Goal: Information Seeking & Learning: Check status

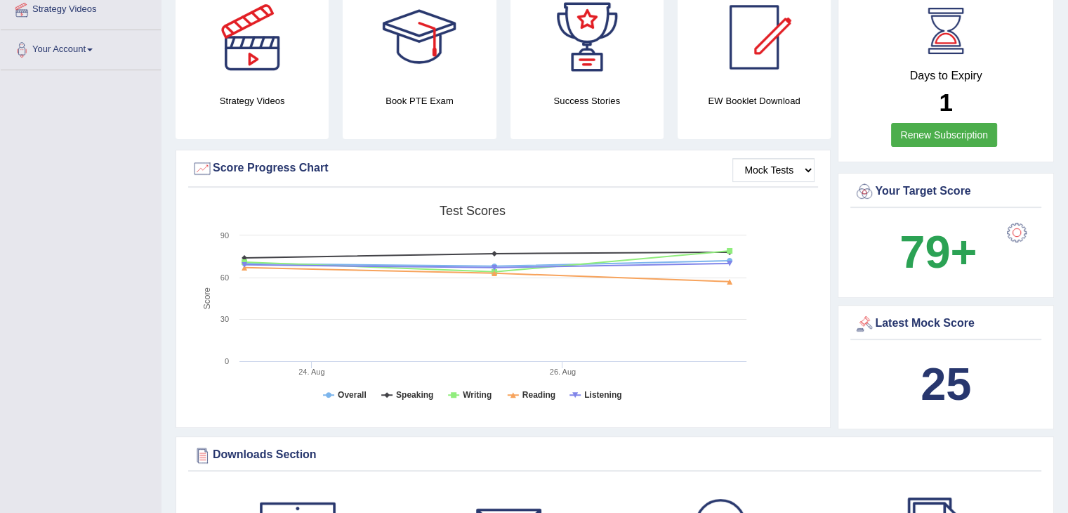
scroll to position [288, 0]
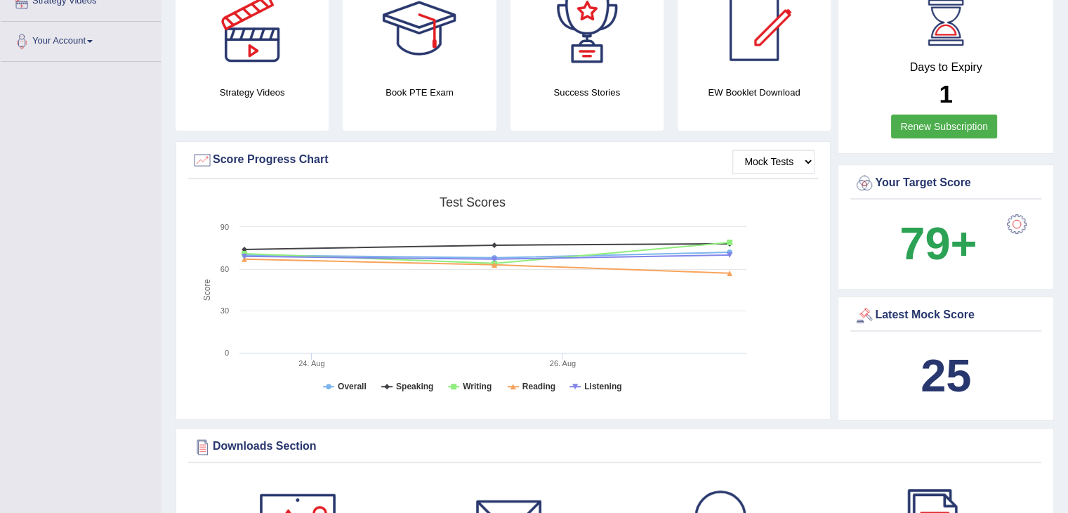
click at [958, 121] on link "Renew Subscription" at bounding box center [944, 126] width 106 height 24
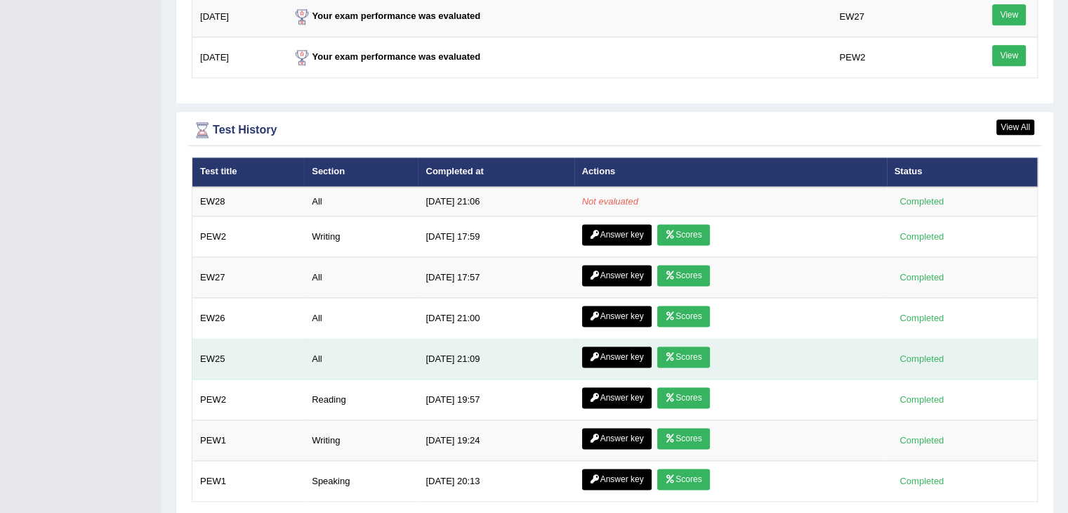
scroll to position [1812, 0]
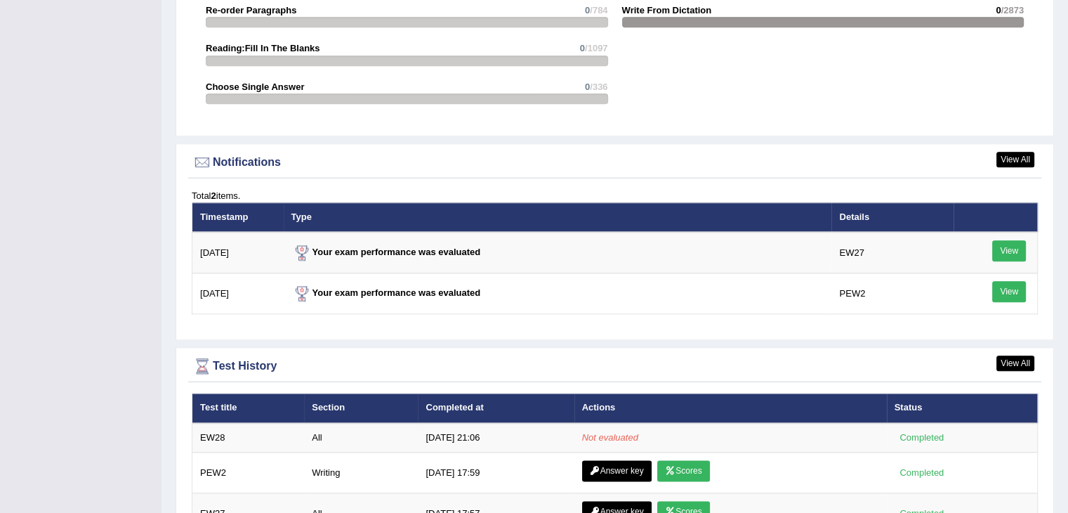
scroll to position [1556, 0]
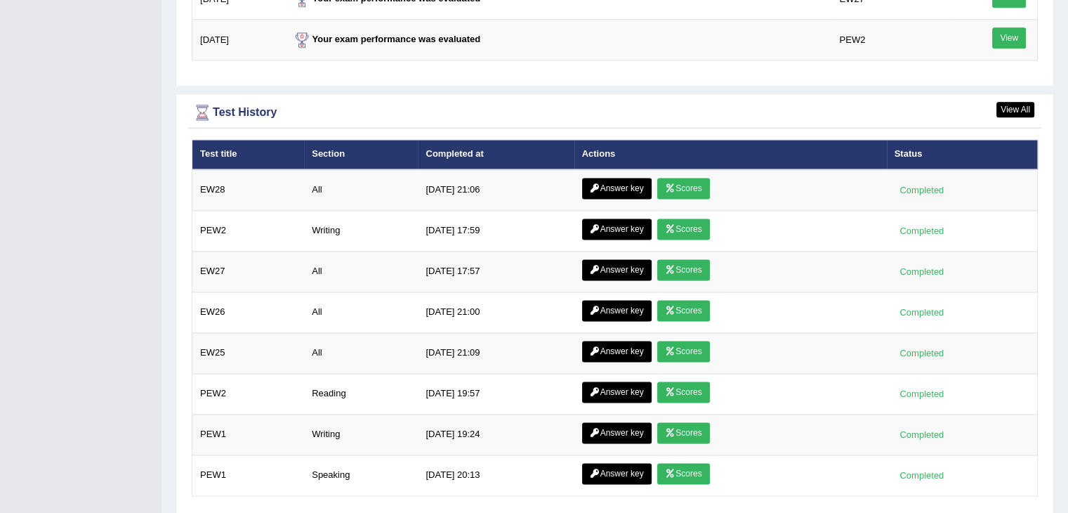
scroll to position [1912, 0]
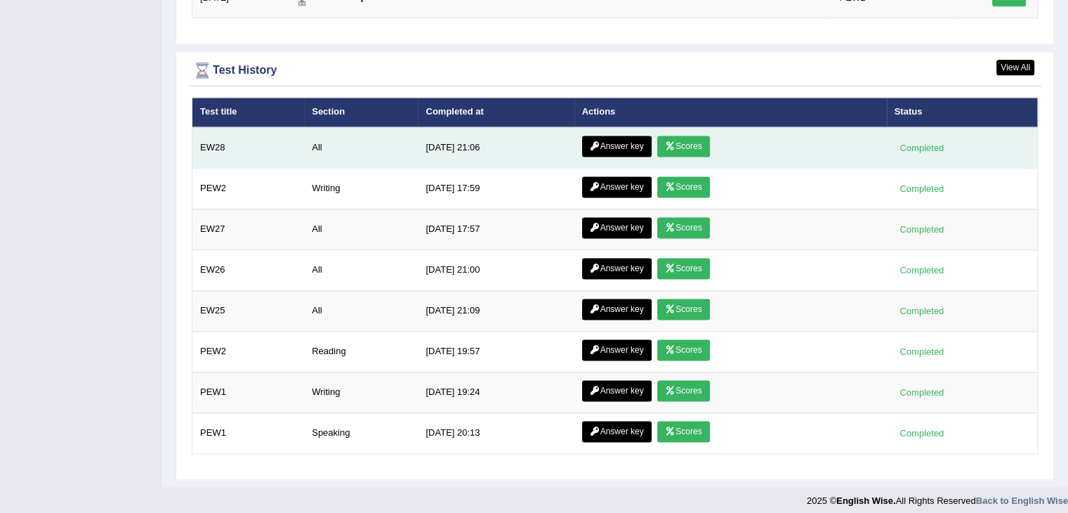
click at [663, 147] on link "Scores" at bounding box center [683, 146] width 52 height 21
click at [602, 141] on link "Answer key" at bounding box center [617, 146] width 70 height 21
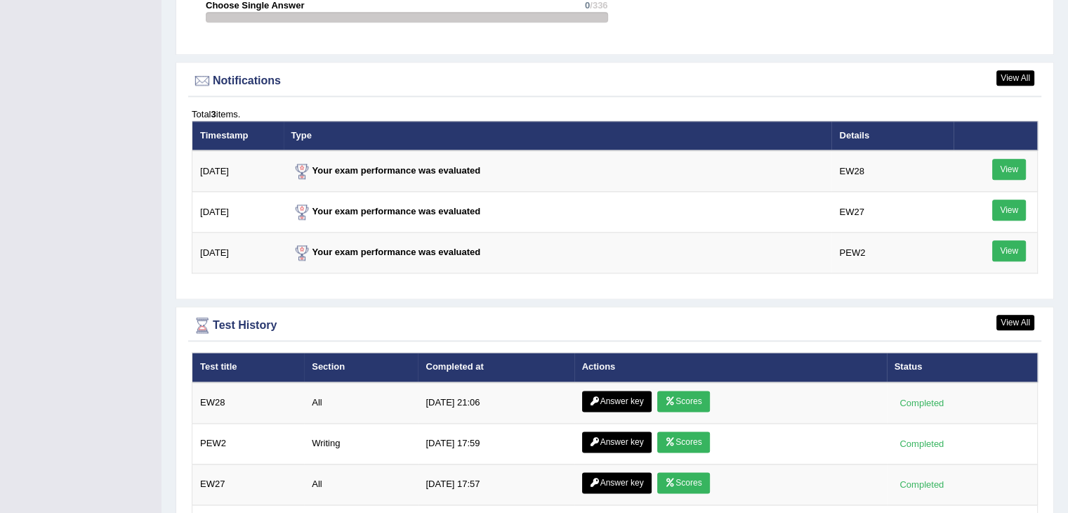
scroll to position [1657, 0]
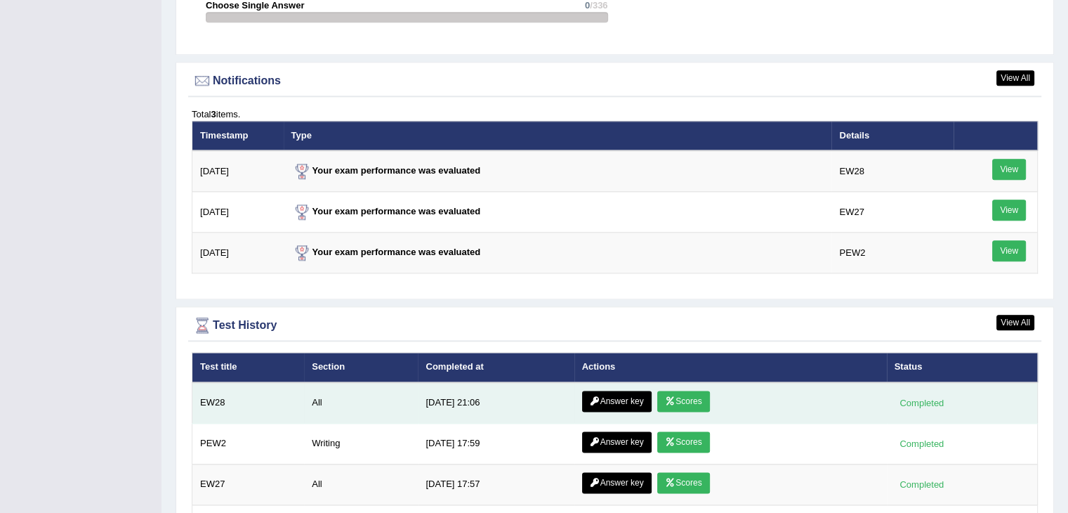
click at [602, 390] on link "Answer key" at bounding box center [617, 400] width 70 height 21
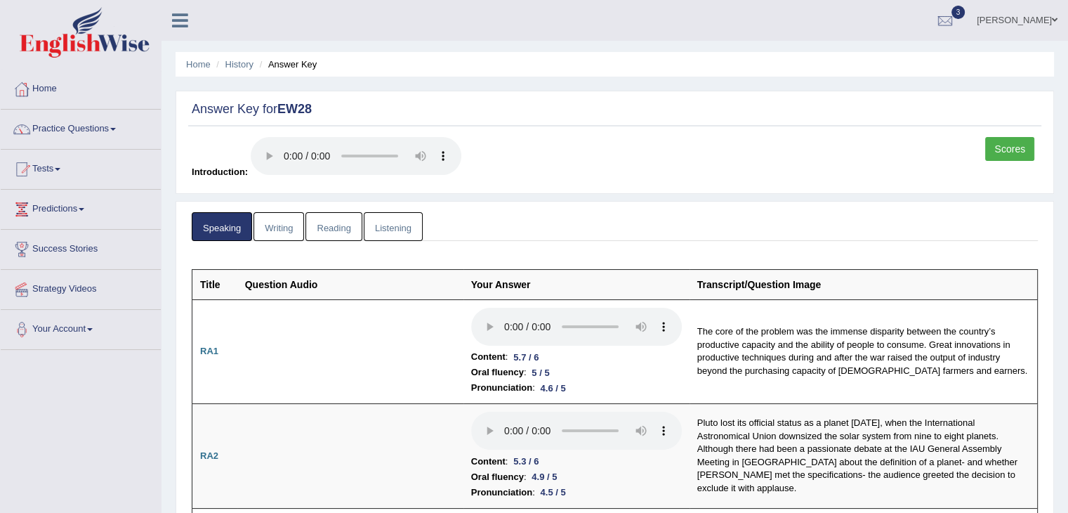
click at [287, 218] on link "Writing" at bounding box center [278, 226] width 51 height 29
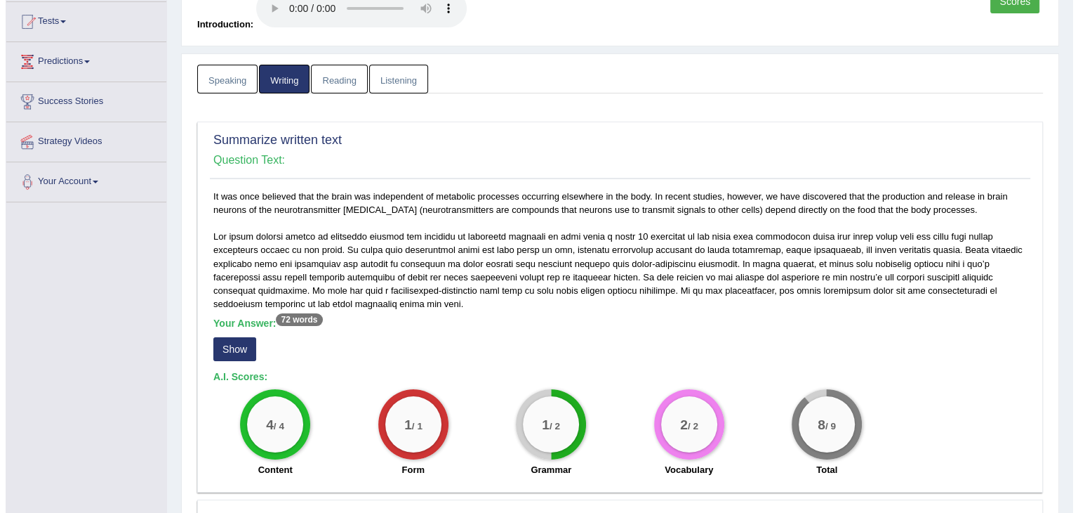
scroll to position [150, 0]
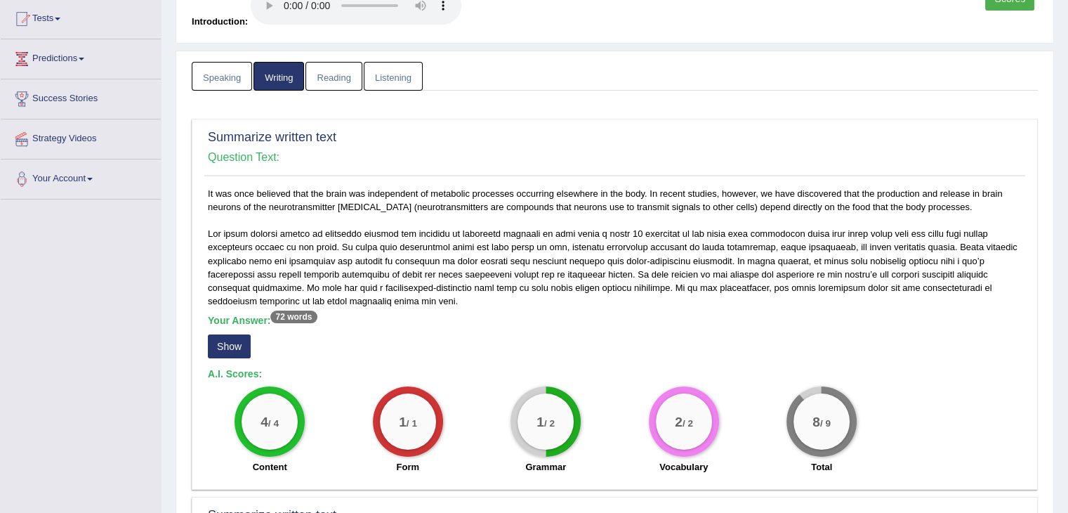
click at [239, 340] on button "Show" at bounding box center [229, 346] width 43 height 24
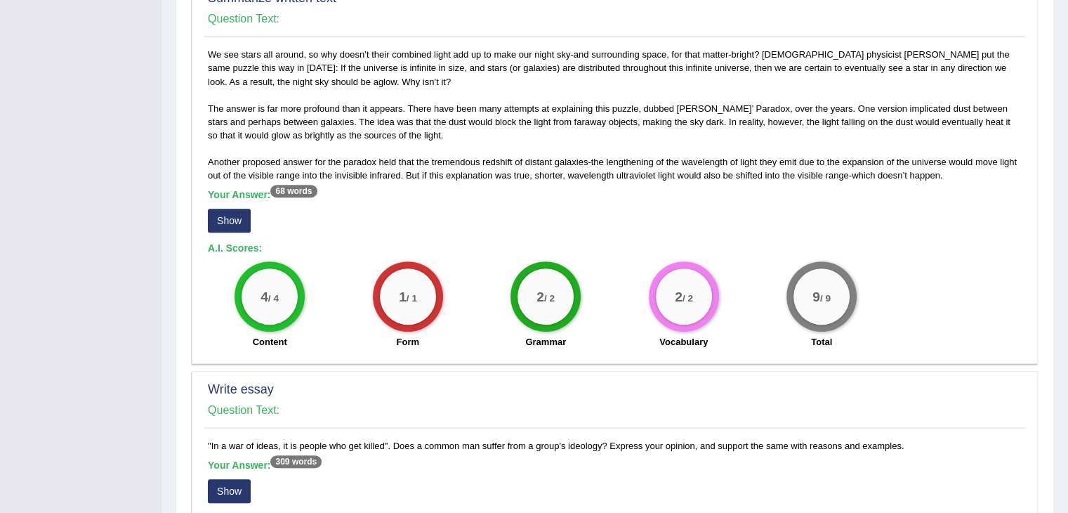
scroll to position [688, 0]
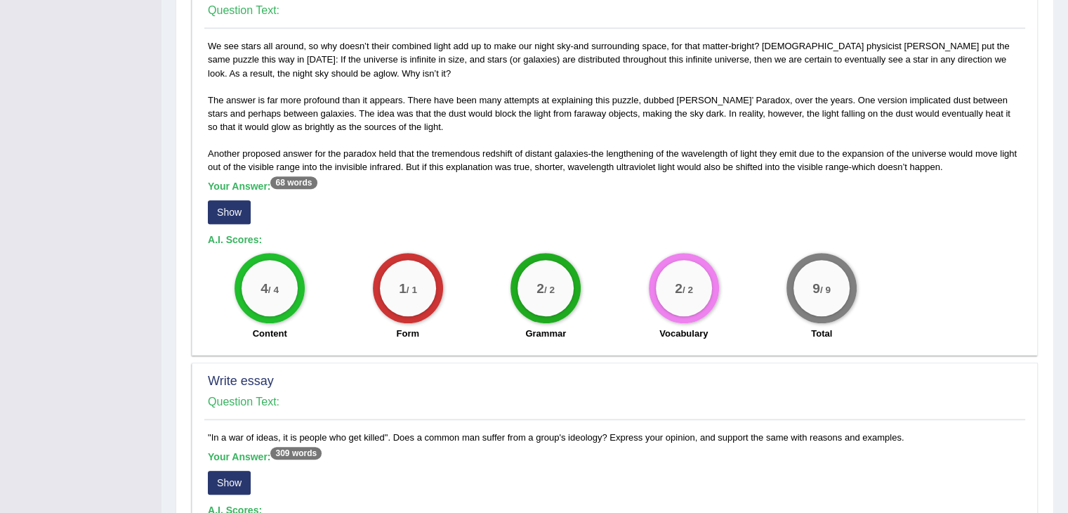
click at [236, 202] on button "Show" at bounding box center [229, 212] width 43 height 24
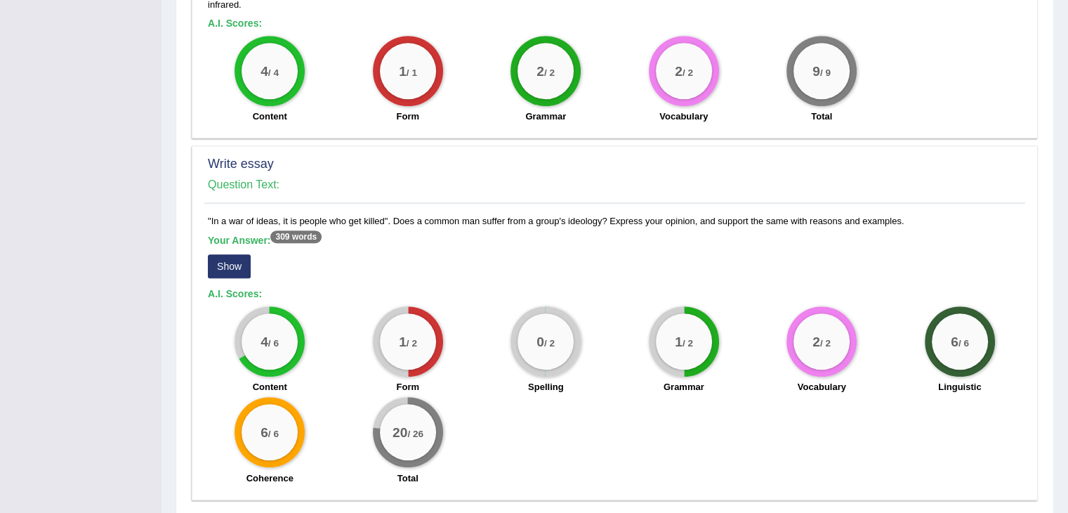
scroll to position [968, 0]
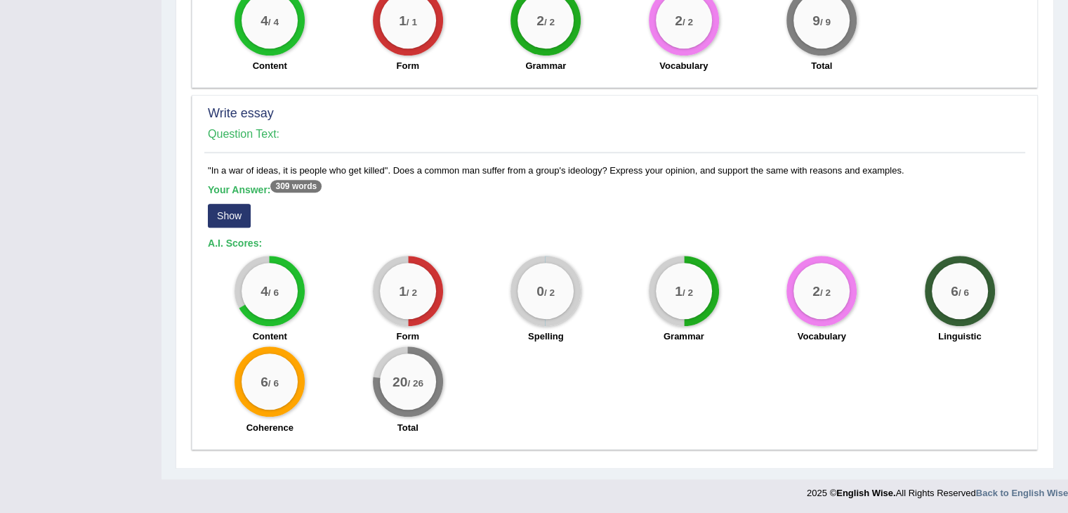
click at [236, 204] on button "Show" at bounding box center [229, 216] width 43 height 24
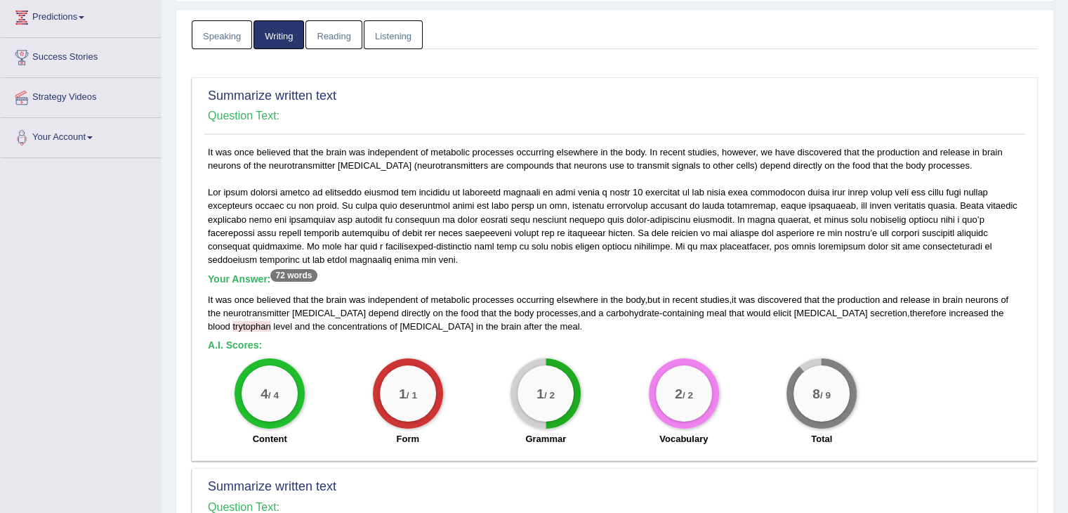
scroll to position [0, 0]
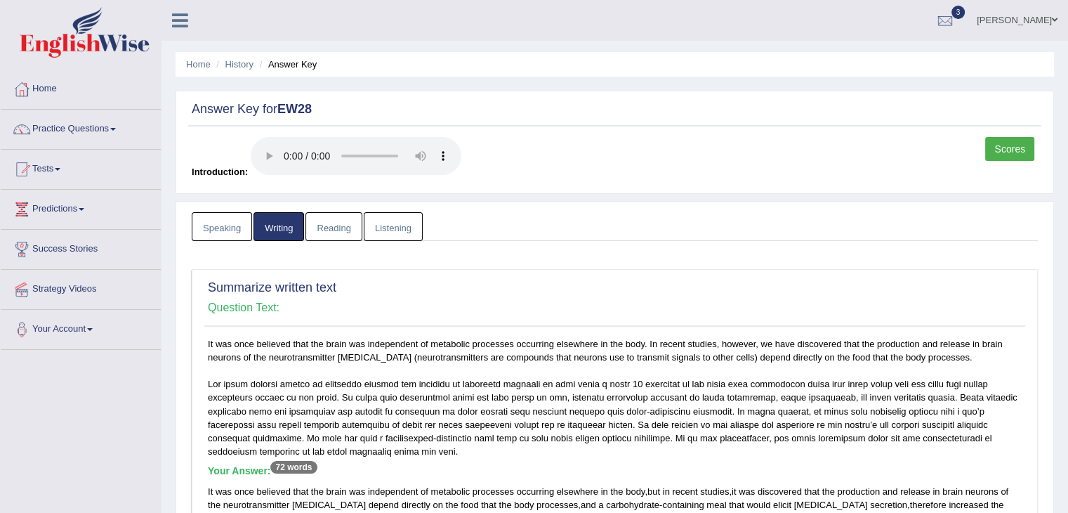
click at [349, 225] on link "Reading" at bounding box center [333, 226] width 56 height 29
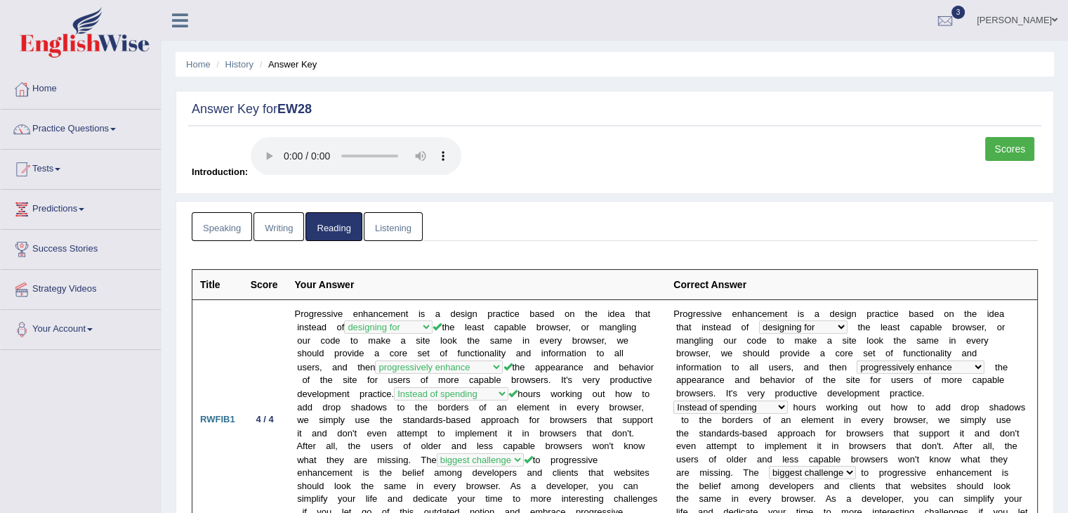
click at [376, 228] on link "Listening" at bounding box center [393, 226] width 59 height 29
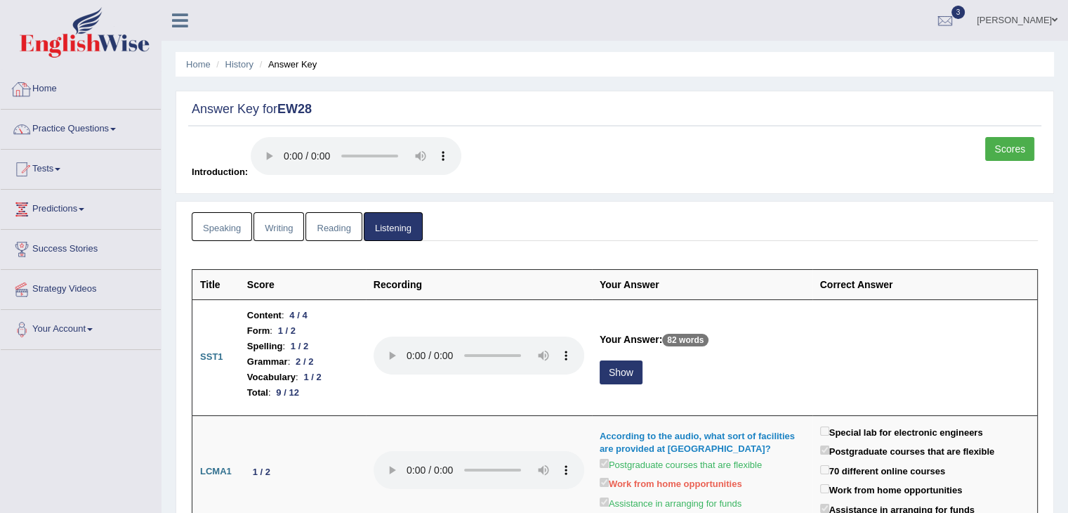
click at [73, 95] on link "Home" at bounding box center [81, 87] width 160 height 35
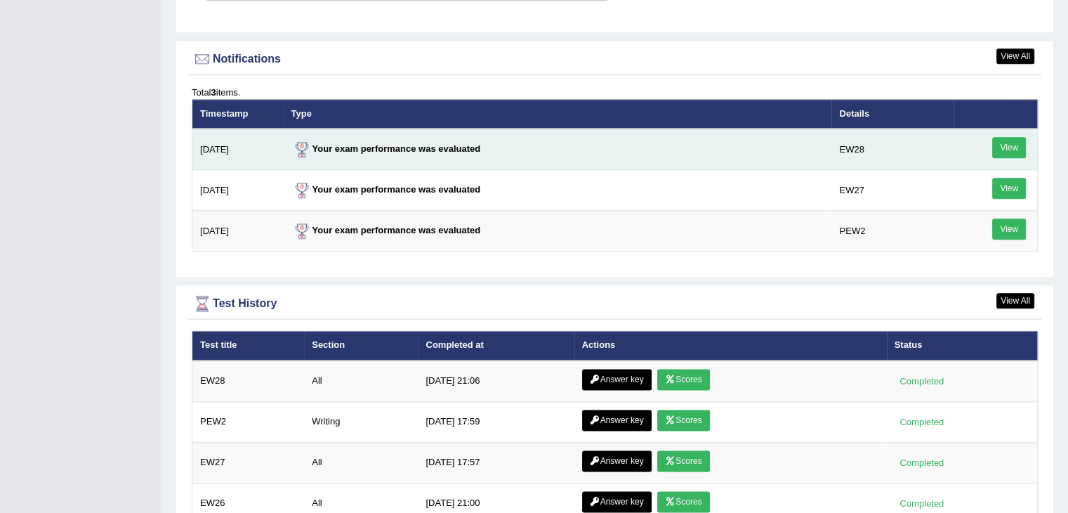
scroll to position [1693, 0]
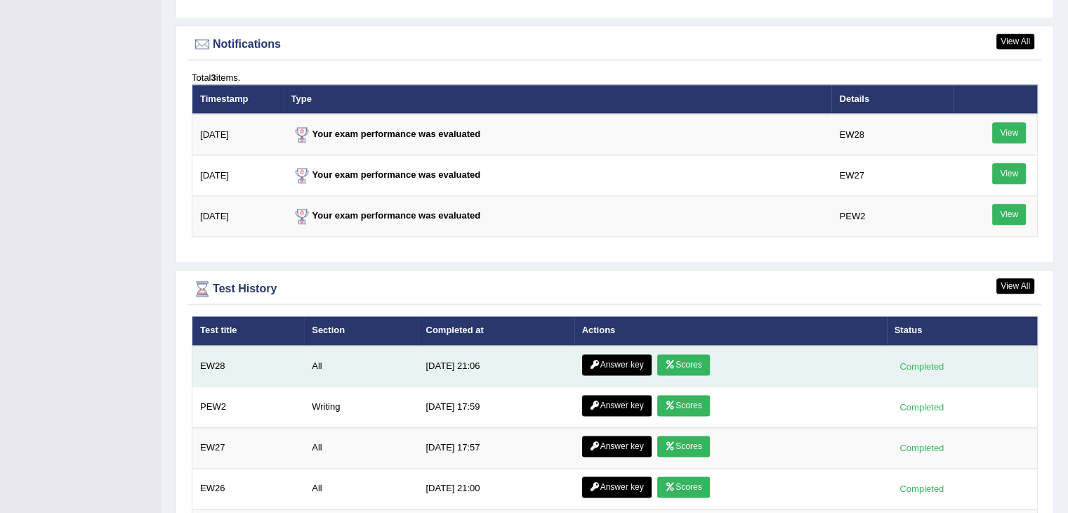
click at [673, 363] on link "Scores" at bounding box center [683, 364] width 52 height 21
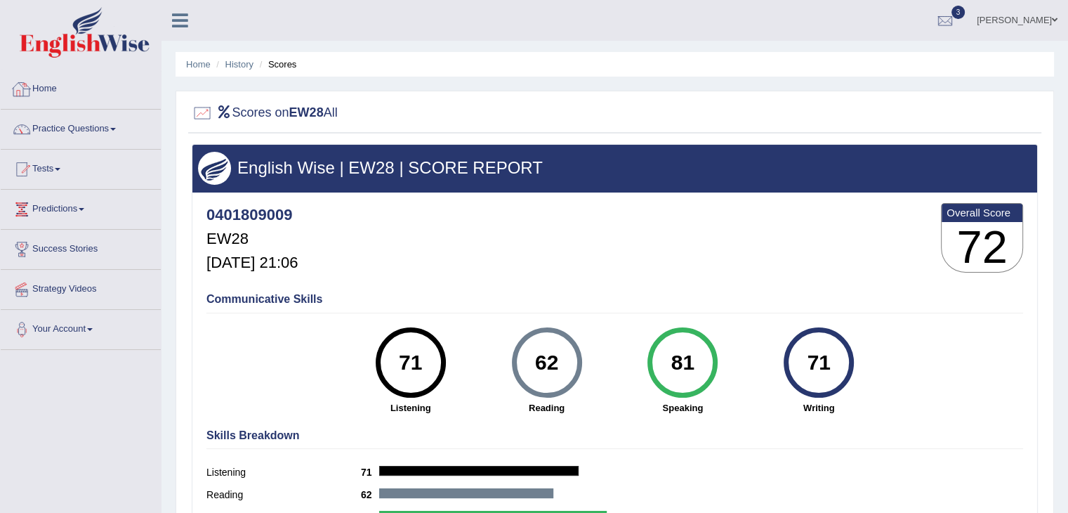
click at [52, 83] on link "Home" at bounding box center [81, 87] width 160 height 35
